Goal: Find specific page/section: Find specific page/section

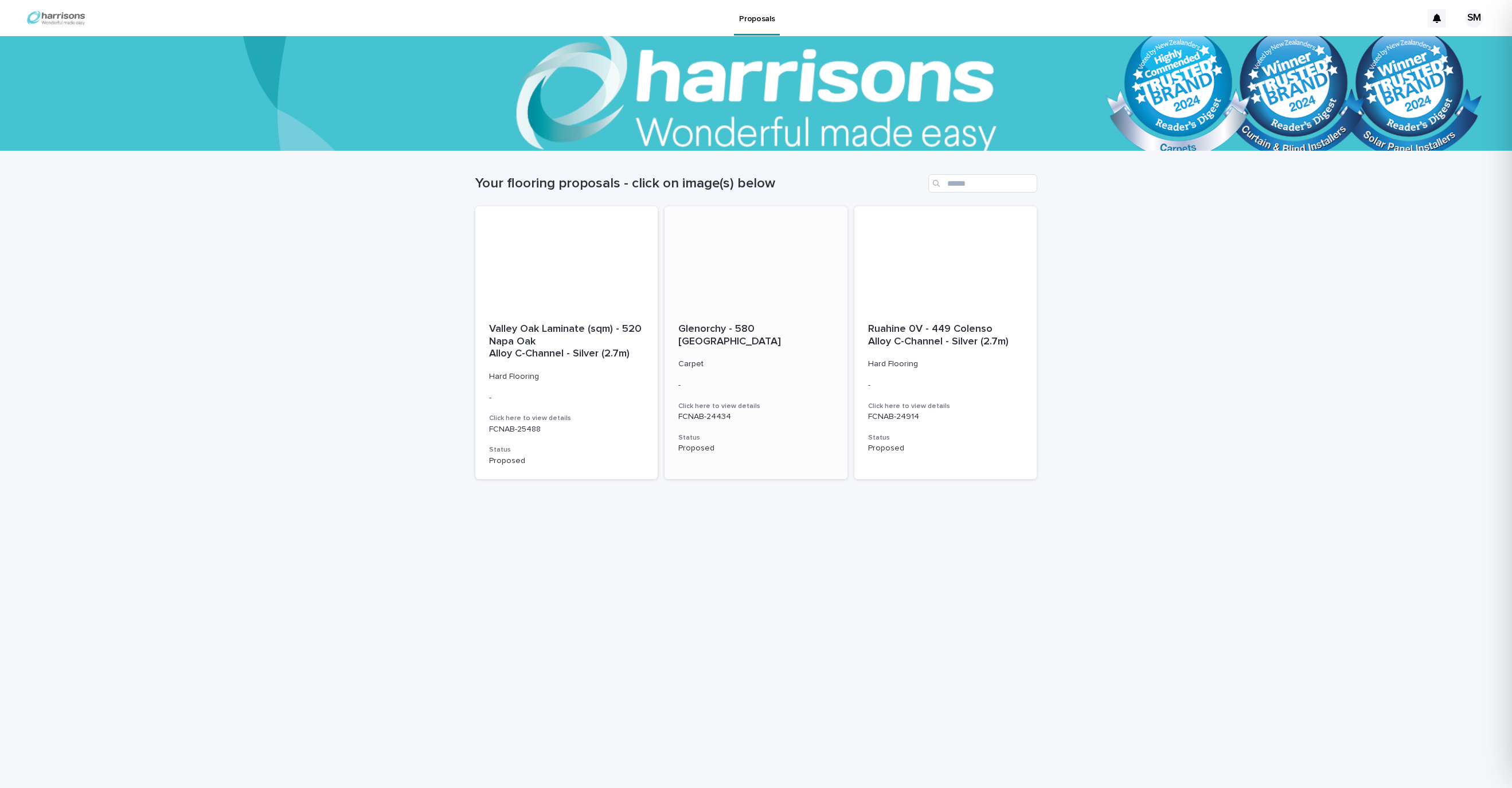
click at [781, 327] on span "Glenorchy - 580 [GEOGRAPHIC_DATA]" at bounding box center [729, 335] width 102 height 23
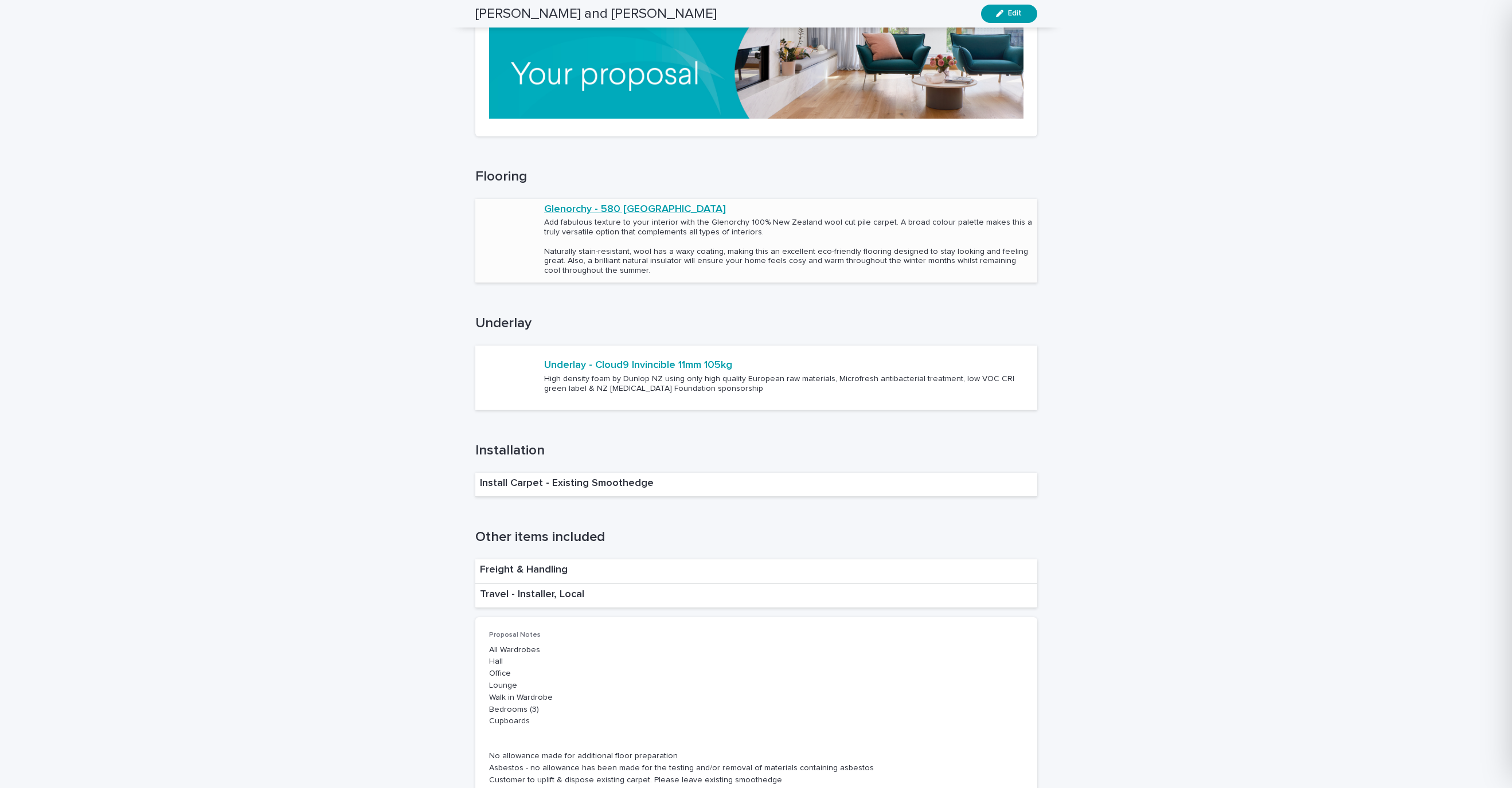
scroll to position [922, 0]
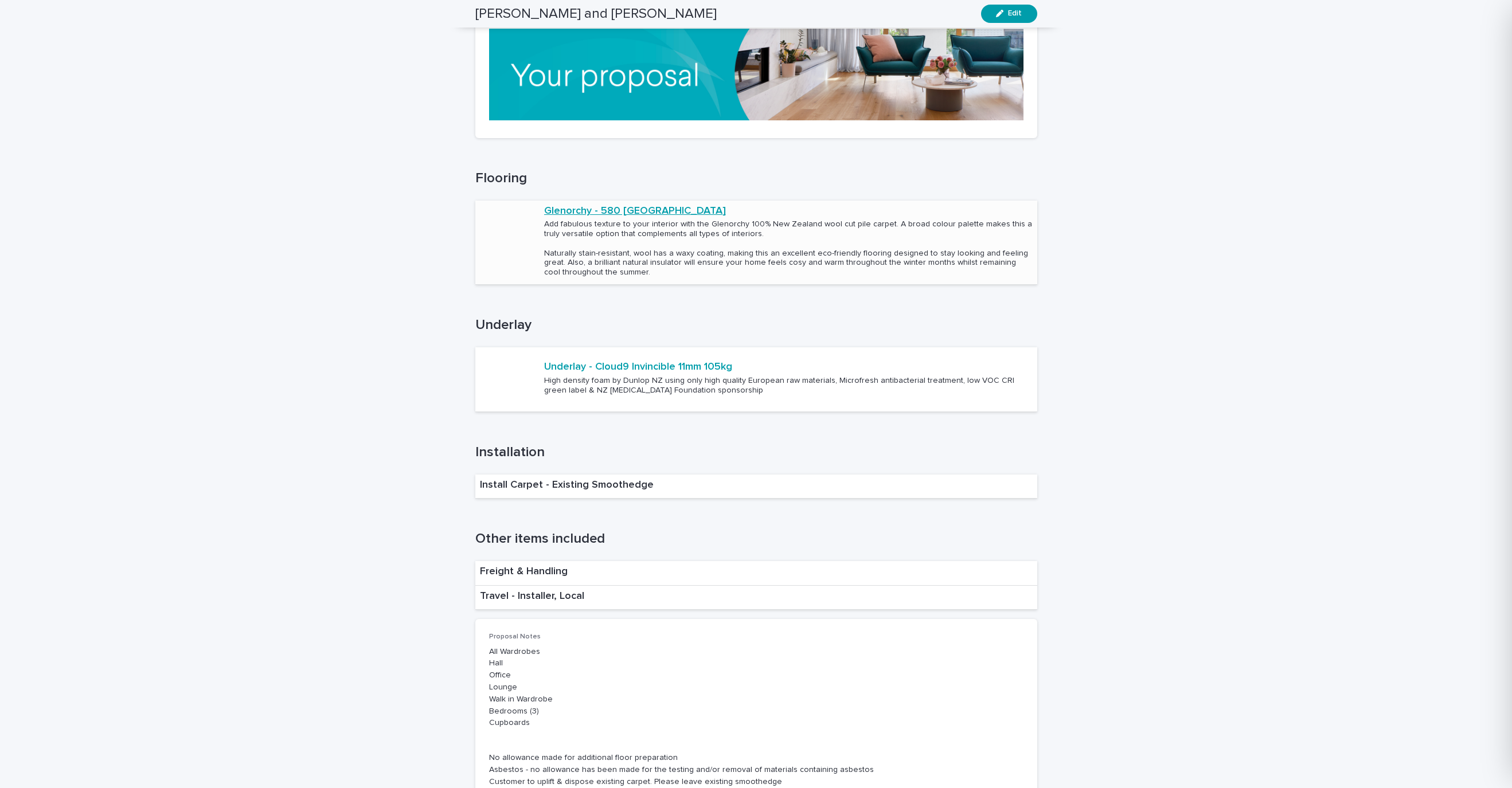
click at [604, 209] on link "Glenorchy - 580 [GEOGRAPHIC_DATA]" at bounding box center [635, 211] width 182 height 12
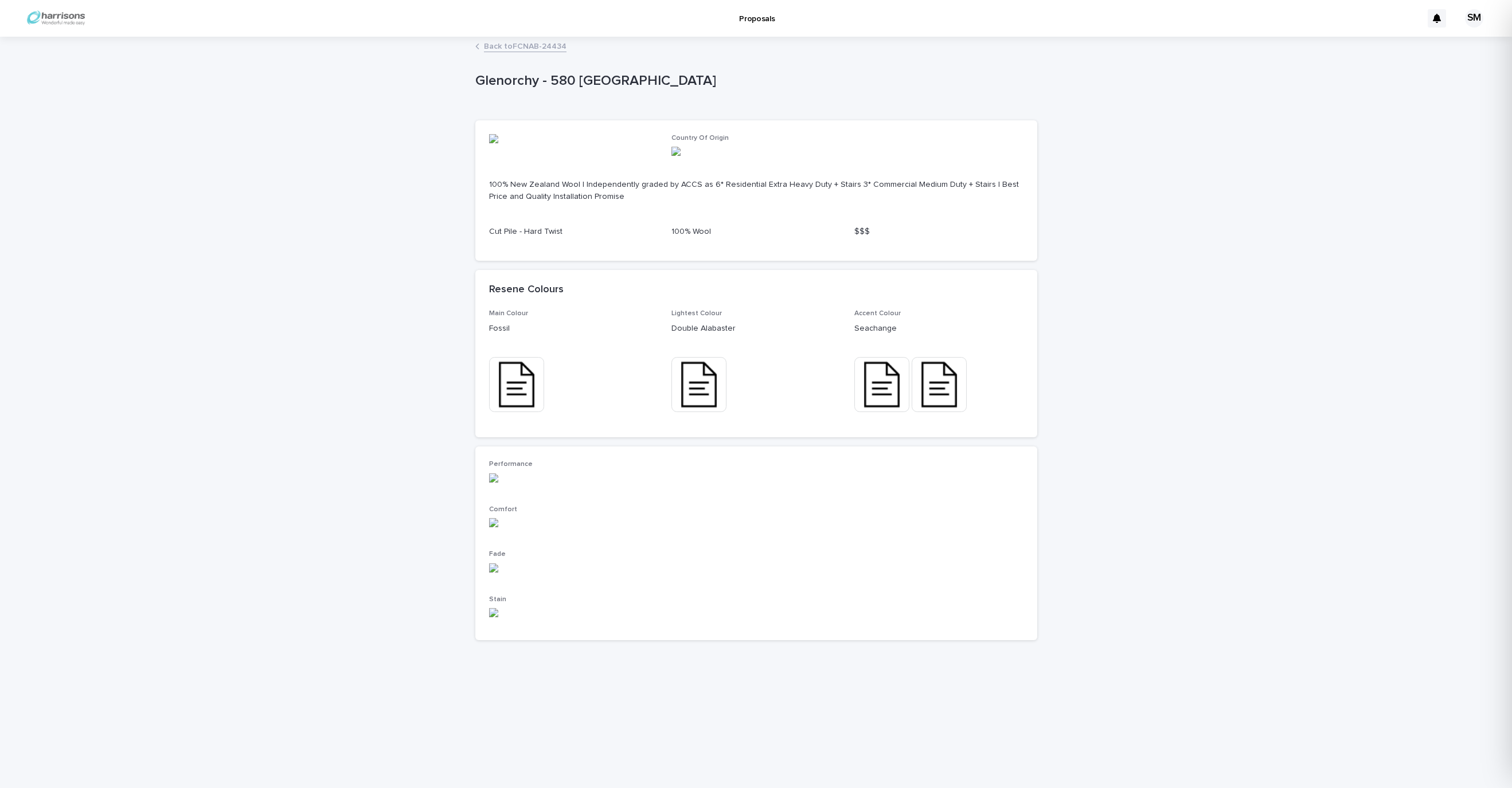
click at [511, 83] on p "Glenorchy - 580 [GEOGRAPHIC_DATA]" at bounding box center [754, 81] width 557 height 17
copy p "Glenorchy"
